Goal: Find specific fact: Find specific fact

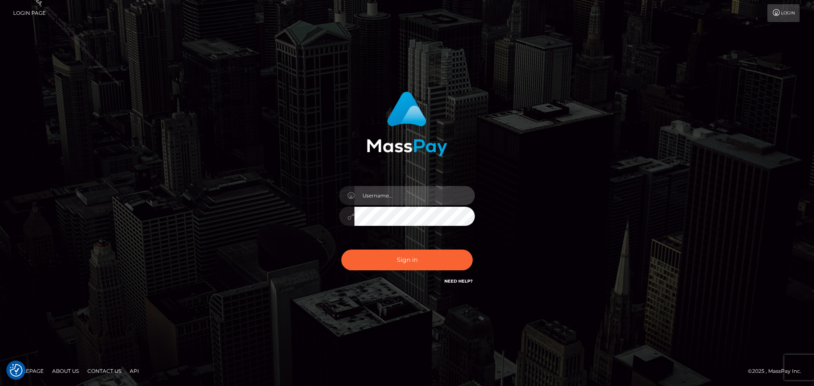
click at [409, 191] on input "text" at bounding box center [414, 195] width 120 height 19
type input "[PERSON_NAME].Silversocial"
click at [341, 250] on button "Sign in" at bounding box center [406, 260] width 131 height 21
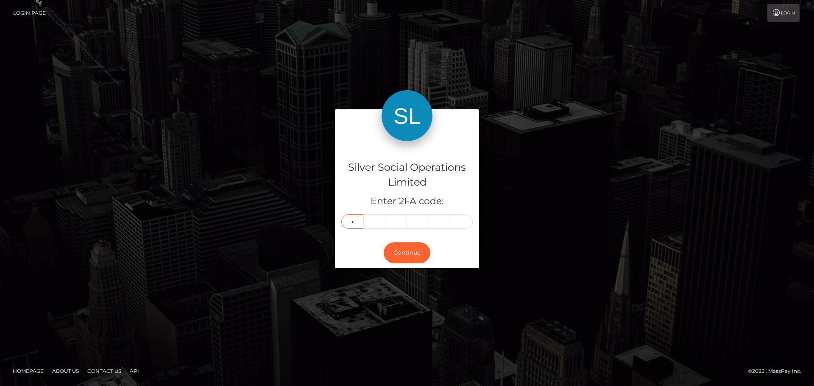
type input "7"
type input "6"
type input "5"
type input "8"
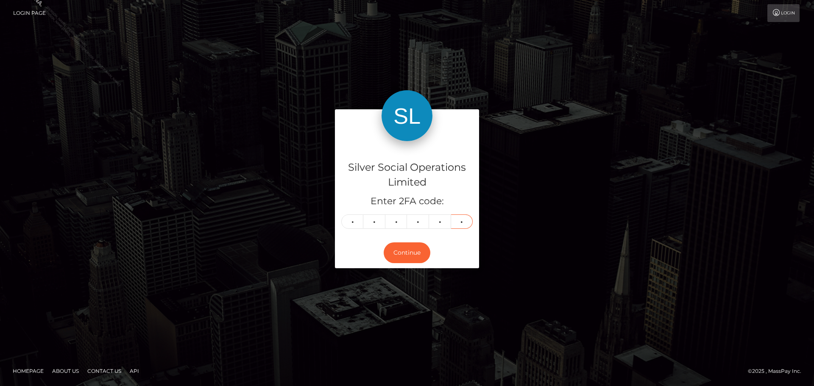
type input "7"
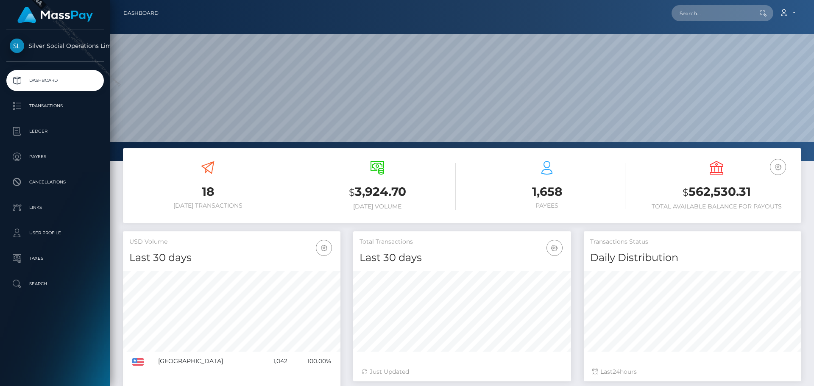
scroll to position [150, 218]
click at [715, 13] on input "text" at bounding box center [711, 13] width 80 height 16
paste input "276862"
click at [702, 27] on div "Loading... Loading..." at bounding box center [705, 25] width 68 height 7
click at [706, 5] on input "276862" at bounding box center [711, 13] width 80 height 16
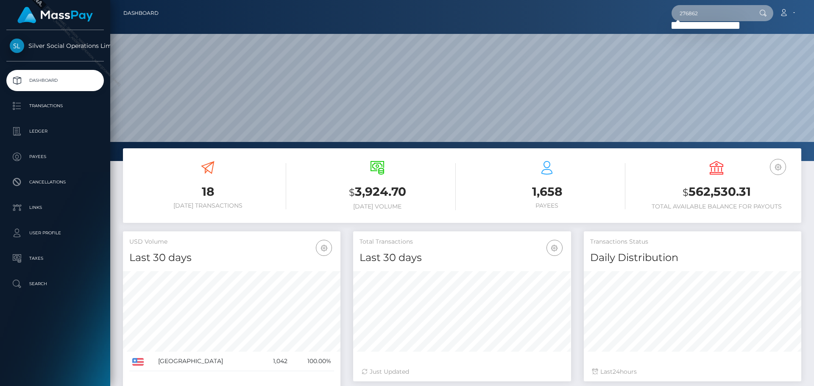
click at [708, 11] on input "276862" at bounding box center [711, 13] width 80 height 16
paste input "teri@peanutsfan.com"
type input "teri@peanutsfan.com"
